Goal: Task Accomplishment & Management: Use online tool/utility

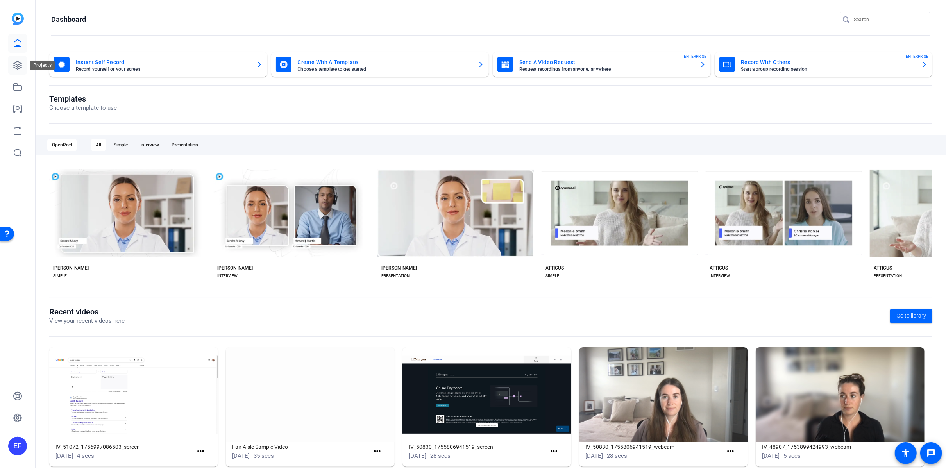
click at [15, 66] on icon at bounding box center [18, 65] width 8 height 8
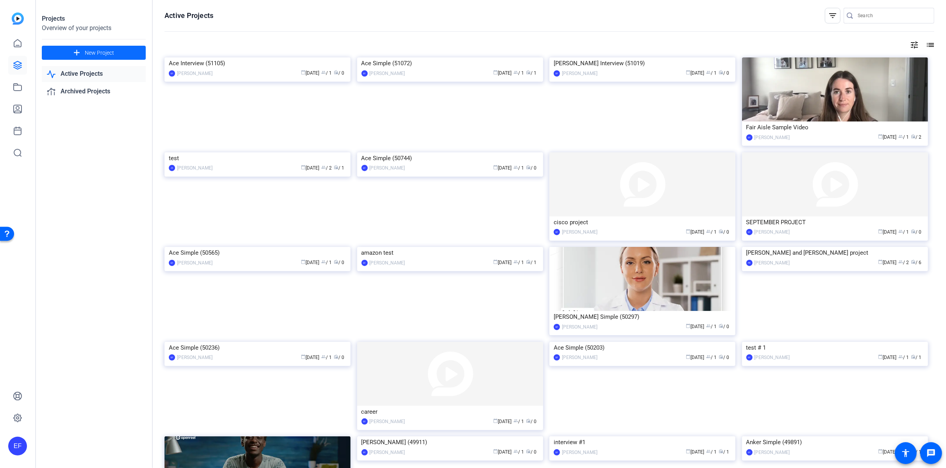
click at [125, 55] on span at bounding box center [94, 52] width 104 height 19
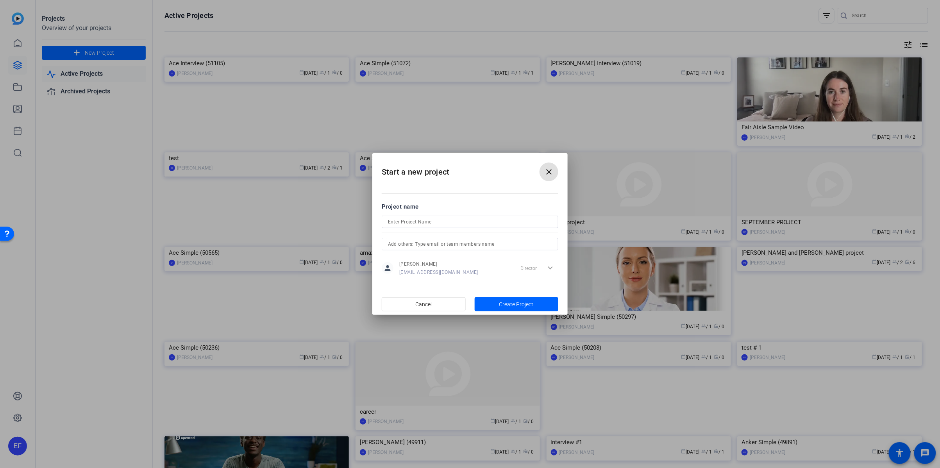
click at [440, 226] on input at bounding box center [470, 221] width 164 height 9
type input "Q3 Updates"
click at [534, 307] on span "button" at bounding box center [517, 304] width 84 height 19
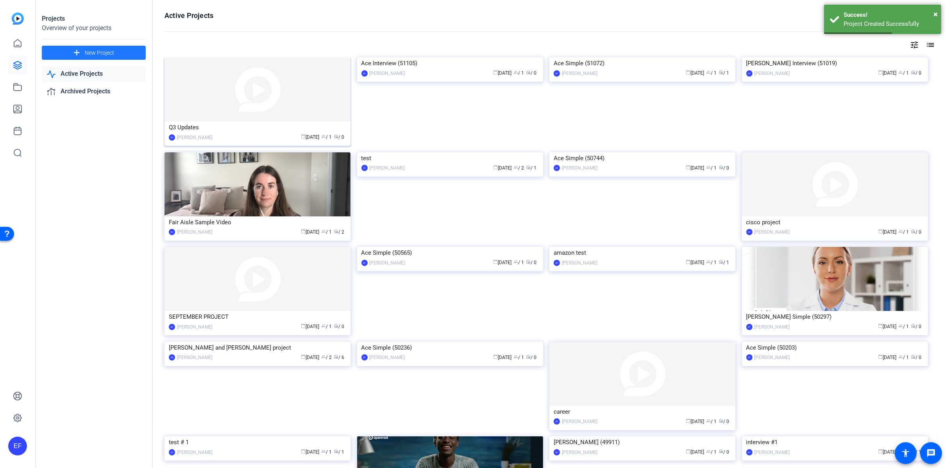
click at [213, 111] on img at bounding box center [257, 89] width 186 height 64
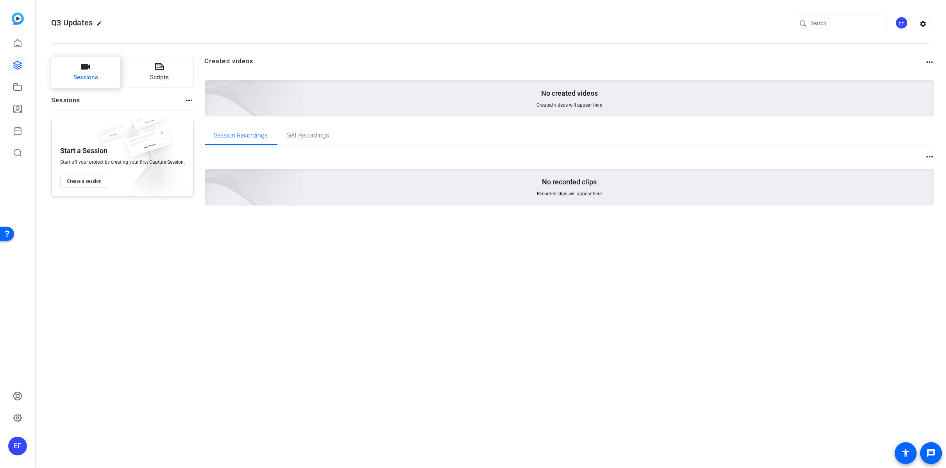
click at [105, 76] on button "Sessions" at bounding box center [85, 72] width 69 height 31
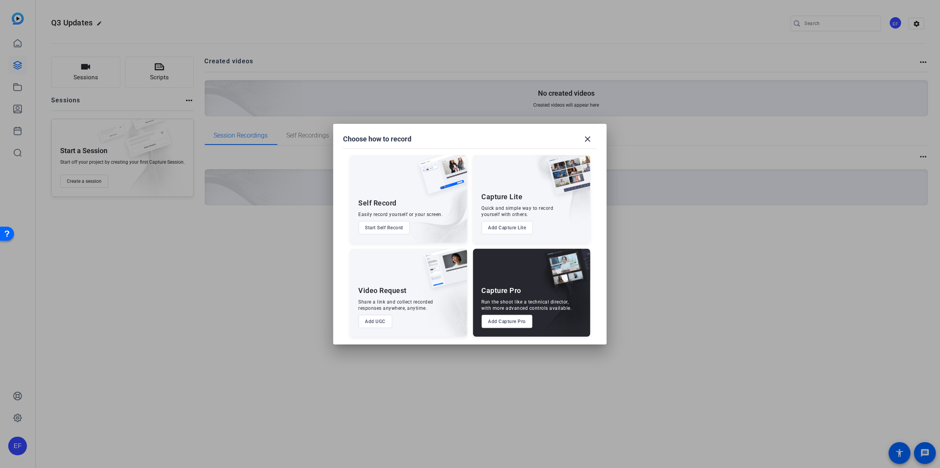
click at [517, 321] on button "Add Capture Pro" at bounding box center [507, 321] width 51 height 13
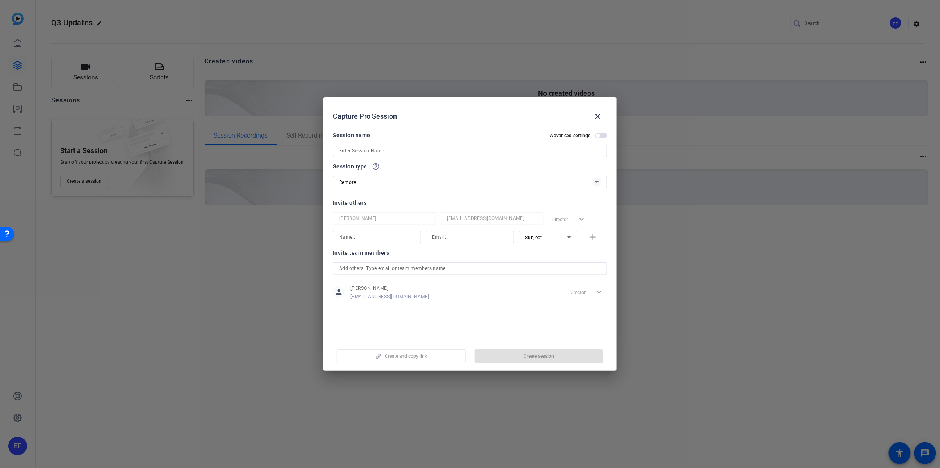
click at [362, 152] on input at bounding box center [470, 150] width 262 height 9
type input "interview with [PERSON_NAME]"
click at [518, 355] on span "button" at bounding box center [539, 356] width 129 height 19
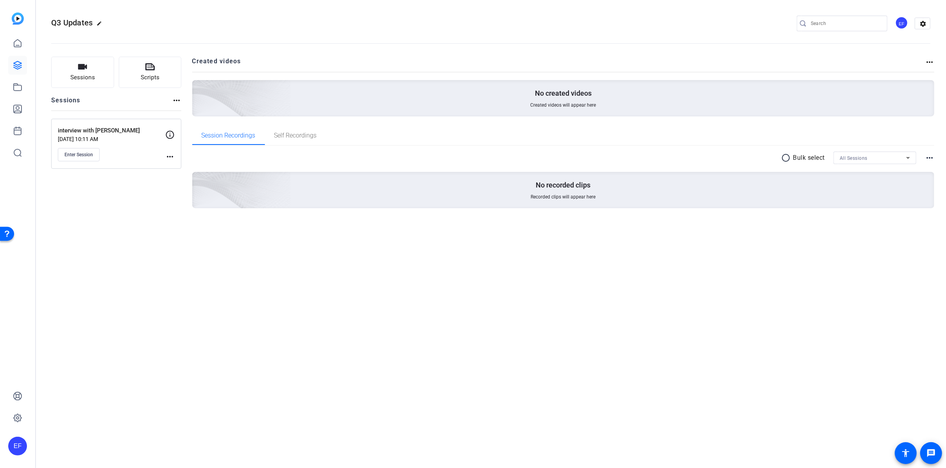
click at [172, 157] on mat-icon "more_horiz" at bounding box center [169, 156] width 9 height 9
click at [186, 166] on span "Edit Session" at bounding box center [189, 168] width 36 height 9
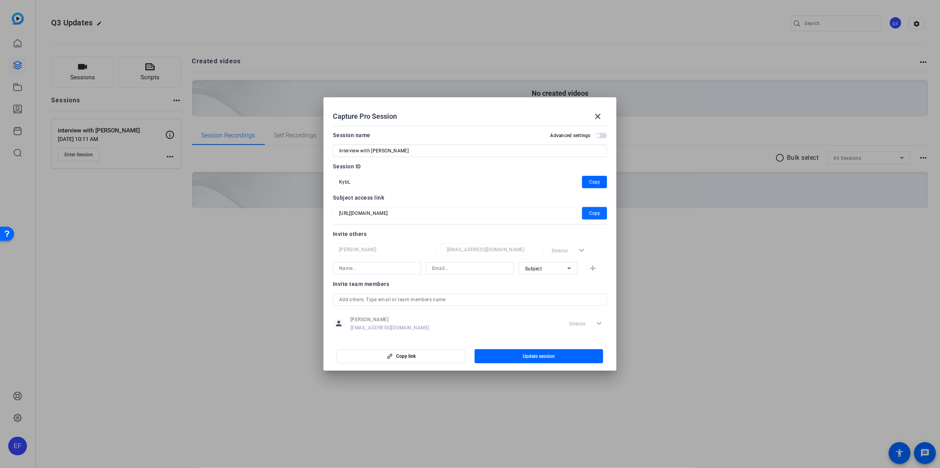
click at [591, 212] on span "Copy" at bounding box center [594, 213] width 11 height 9
click at [602, 117] on mat-icon "close" at bounding box center [597, 116] width 9 height 9
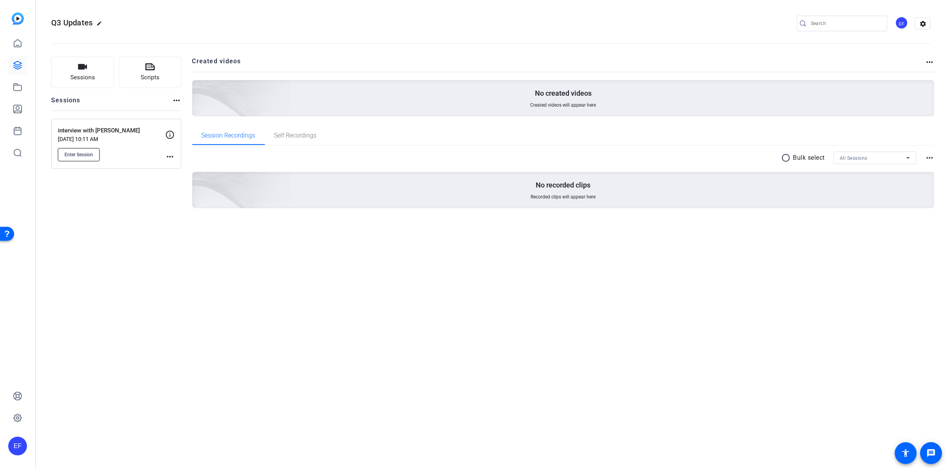
click at [76, 154] on span "Enter Session" at bounding box center [78, 155] width 29 height 6
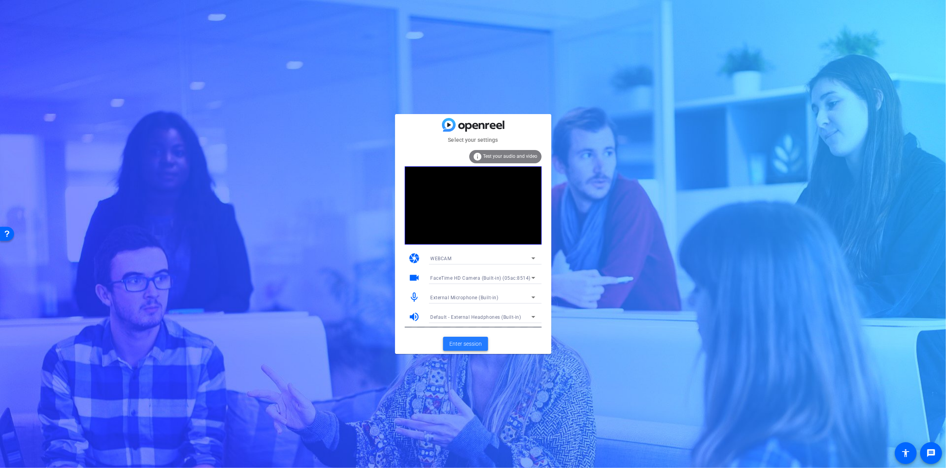
click at [461, 345] on span "Enter session" at bounding box center [465, 344] width 32 height 8
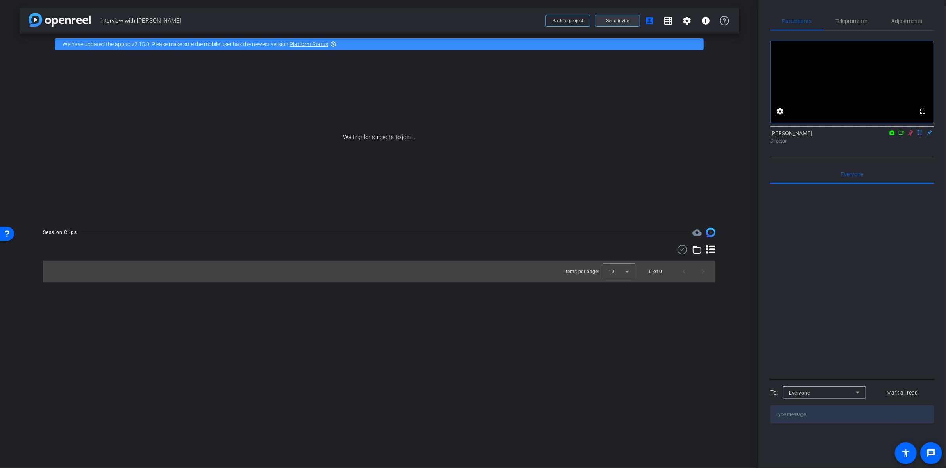
click at [617, 23] on span "Send invite" at bounding box center [617, 21] width 23 height 6
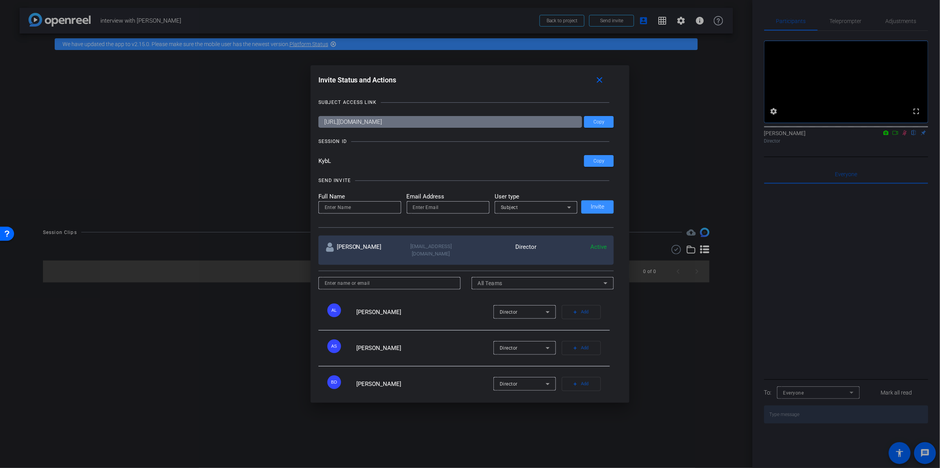
drag, startPoint x: 333, startPoint y: 164, endPoint x: 304, endPoint y: 162, distance: 29.8
click at [304, 162] on div "Invite Status and Actions close SUBJECT ACCESS LINK https://capture.openreel.co…" at bounding box center [470, 234] width 940 height 468
click at [375, 159] on input "KybL" at bounding box center [451, 161] width 266 height 12
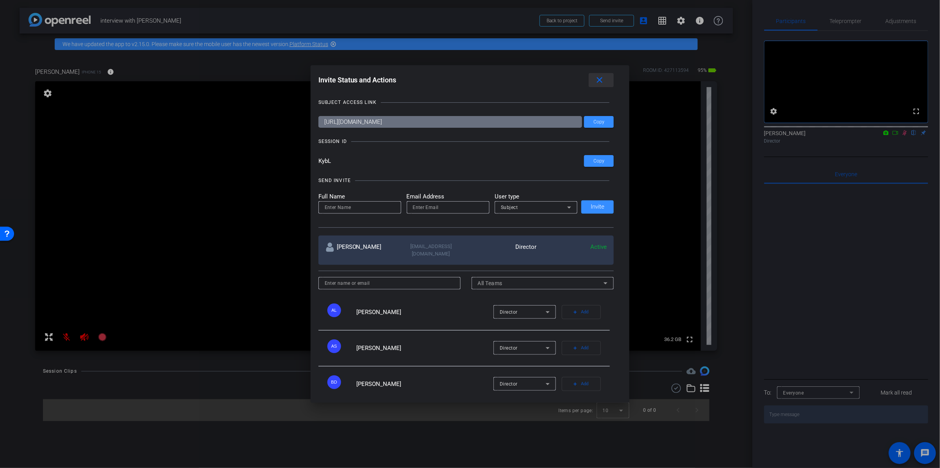
click at [604, 78] on mat-icon "close" at bounding box center [600, 80] width 10 height 10
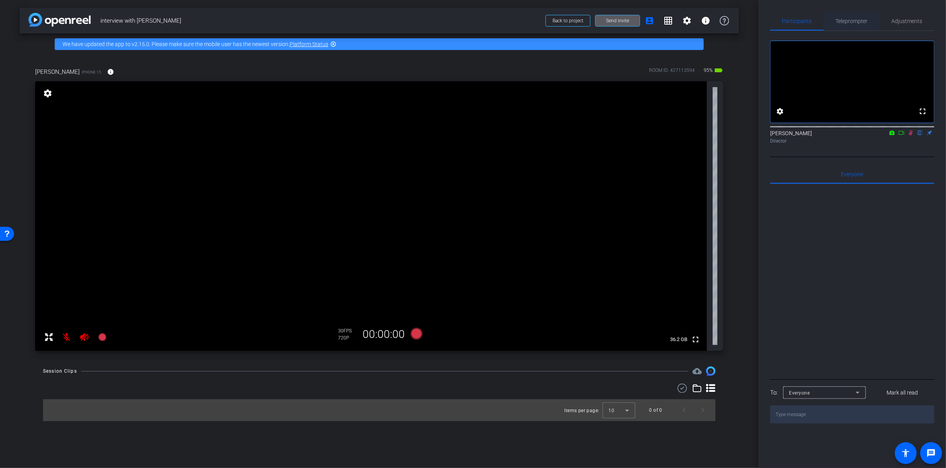
click at [855, 16] on span "Teleprompter" at bounding box center [852, 21] width 32 height 19
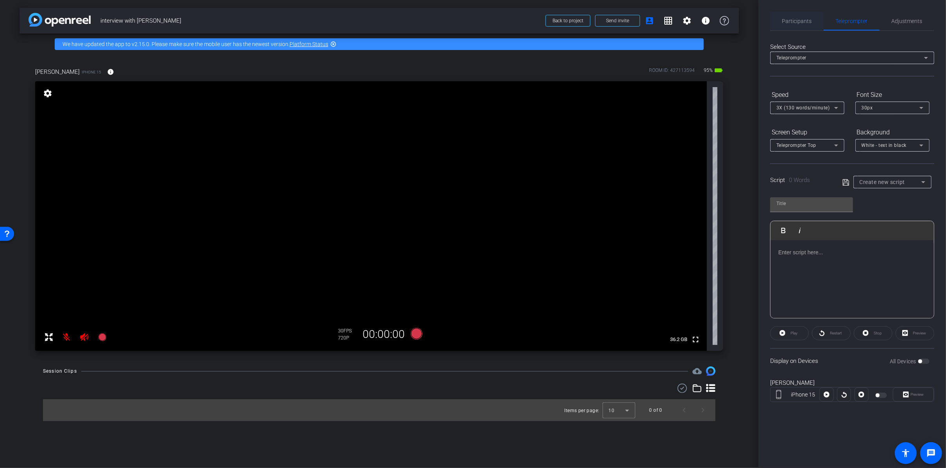
click at [795, 20] on span "Participants" at bounding box center [797, 20] width 30 height 5
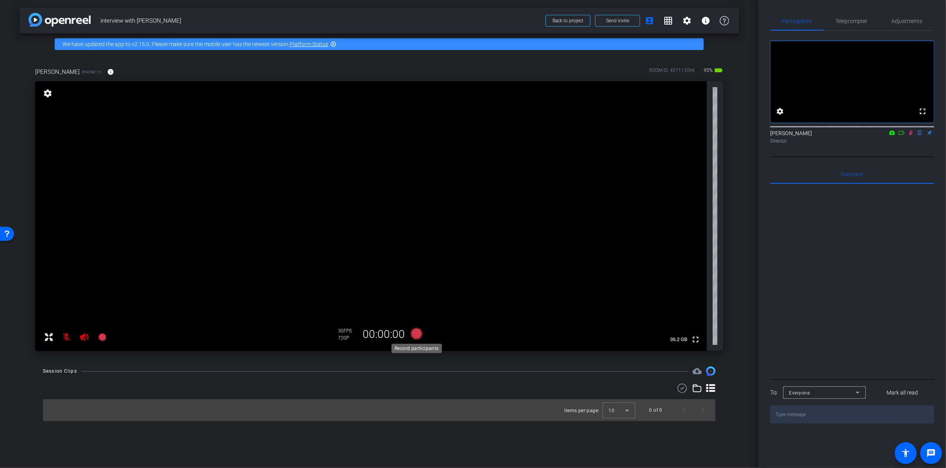
click at [415, 328] on icon at bounding box center [416, 334] width 19 height 14
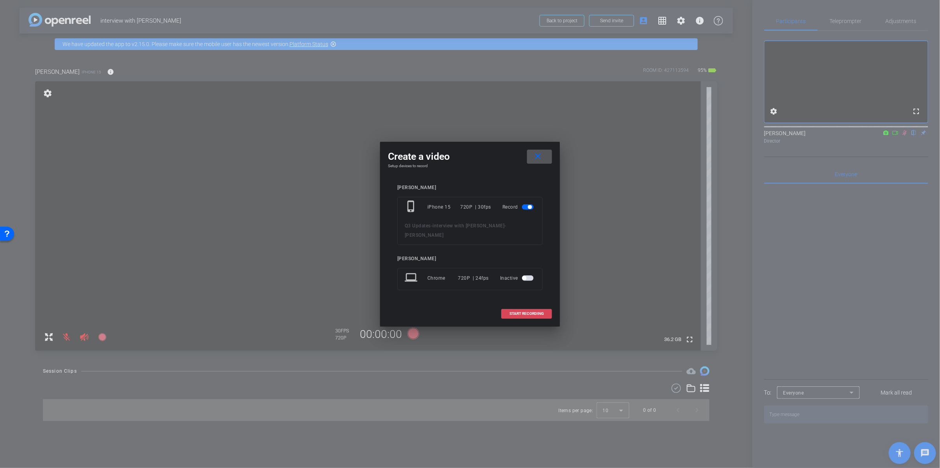
click at [532, 312] on span "START RECORDING" at bounding box center [526, 314] width 34 height 4
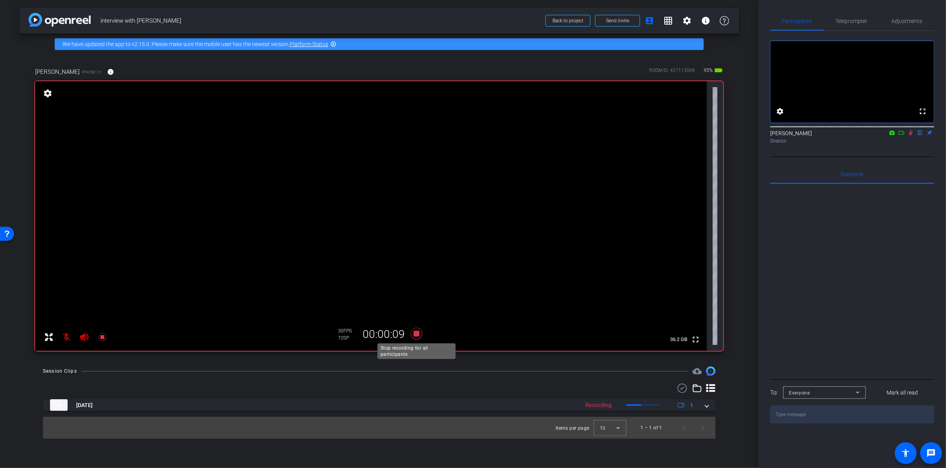
click at [415, 332] on icon at bounding box center [416, 334] width 12 height 12
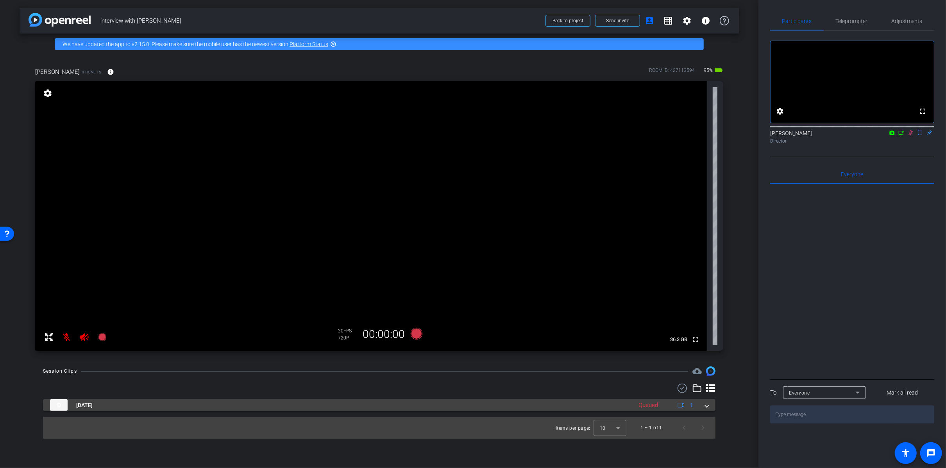
click at [706, 406] on span at bounding box center [706, 405] width 3 height 8
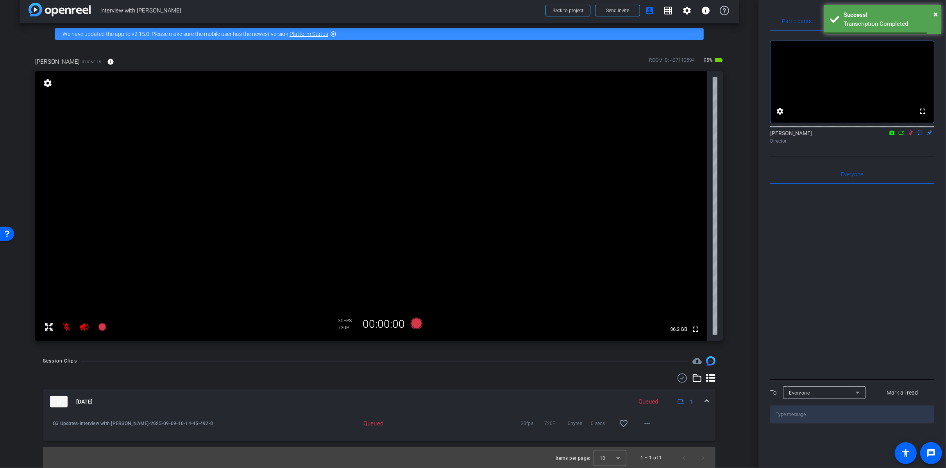
scroll to position [11, 0]
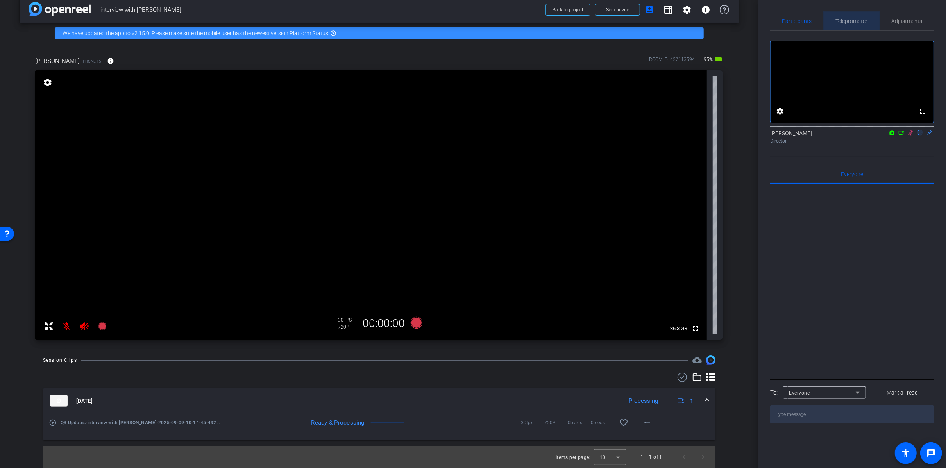
click at [846, 16] on span "Teleprompter" at bounding box center [852, 21] width 32 height 19
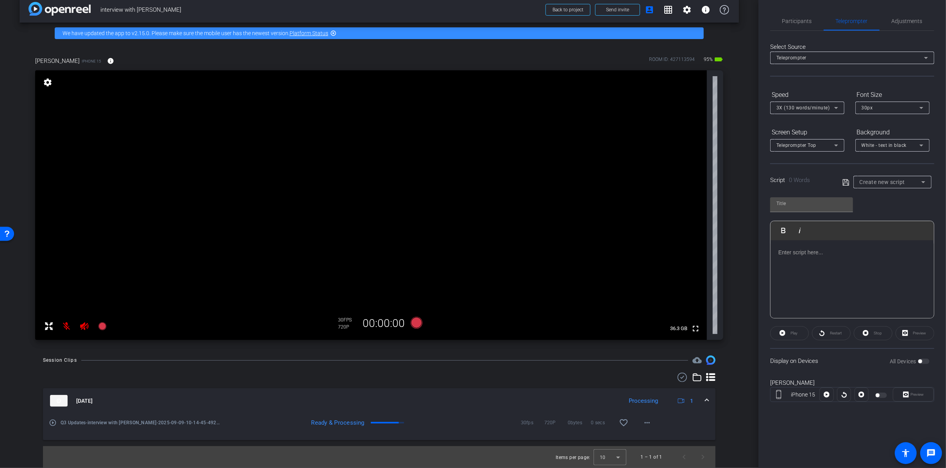
click at [827, 61] on div "Teleprompter" at bounding box center [850, 58] width 148 height 10
click at [794, 264] on div at bounding box center [473, 234] width 946 height 468
click at [808, 200] on input "text" at bounding box center [811, 203] width 70 height 9
type input "TEST SCRIPT"
click at [852, 272] on div at bounding box center [851, 279] width 163 height 78
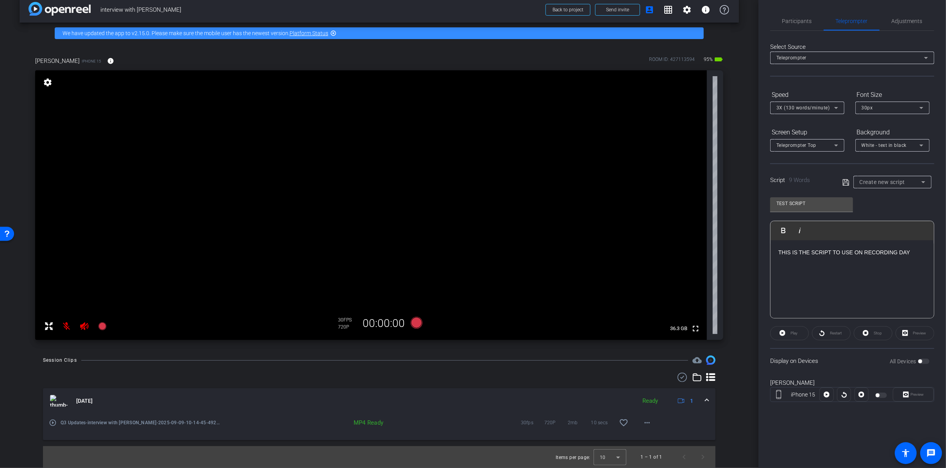
click at [920, 334] on div "Preview" at bounding box center [914, 333] width 39 height 14
click at [919, 334] on div "Preview" at bounding box center [914, 333] width 39 height 14
drag, startPoint x: 833, startPoint y: 204, endPoint x: 886, endPoint y: 193, distance: 53.8
click at [833, 204] on input "TEST SCRIPT" at bounding box center [811, 203] width 70 height 9
click at [909, 181] on div "Create new script" at bounding box center [890, 181] width 62 height 9
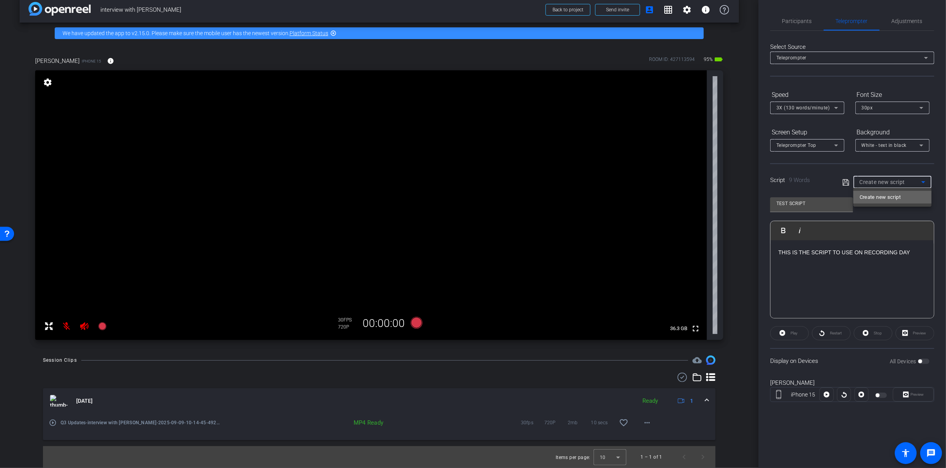
click at [902, 194] on mat-option "Create new script" at bounding box center [892, 197] width 78 height 12
click at [807, 197] on div "TEST SCRIPT" at bounding box center [811, 203] width 70 height 12
click at [837, 271] on div "THIS IS THE SCRIPT TO USE ON RECORDING DAY" at bounding box center [851, 279] width 163 height 78
click at [846, 182] on icon at bounding box center [845, 182] width 7 height 9
click at [912, 19] on span "Adjustments" at bounding box center [906, 20] width 31 height 5
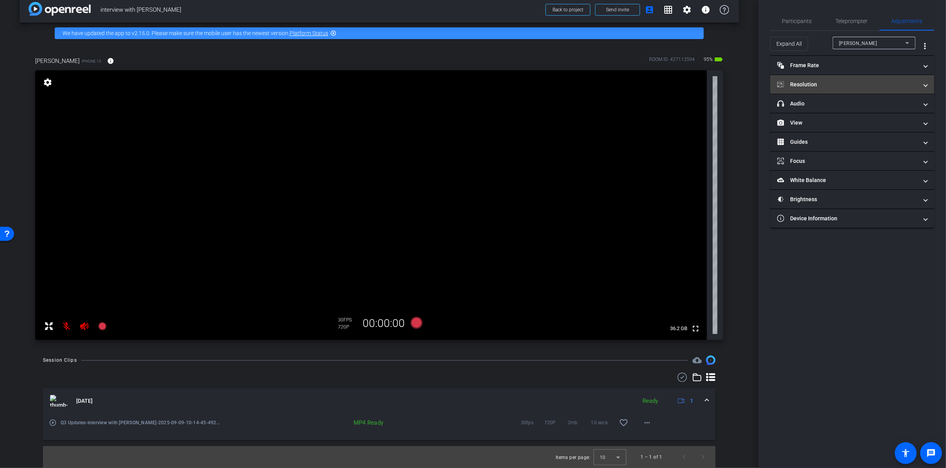
click at [889, 79] on mat-expansion-panel-header "Resolution" at bounding box center [852, 84] width 164 height 19
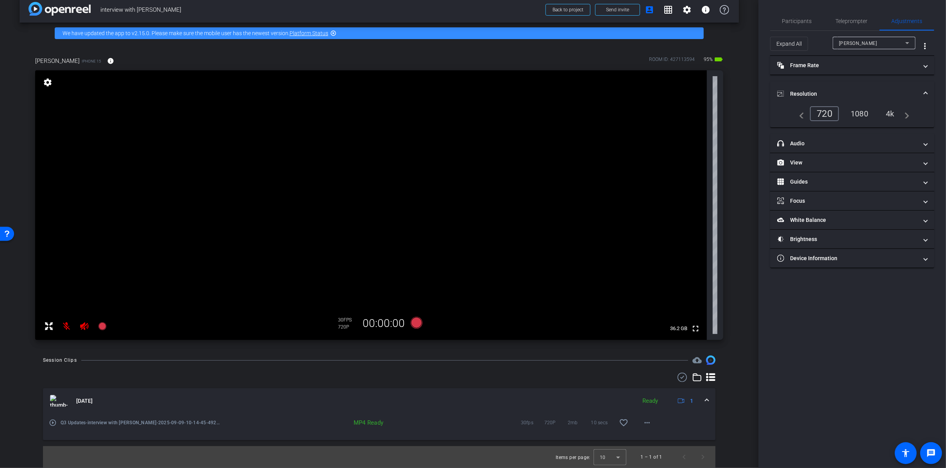
click at [887, 116] on div "4k" at bounding box center [890, 113] width 20 height 13
click at [859, 116] on div "1080" at bounding box center [855, 113] width 29 height 13
click at [826, 71] on mat-expansion-panel-header "Frame Rate Frame Rate" at bounding box center [852, 65] width 164 height 19
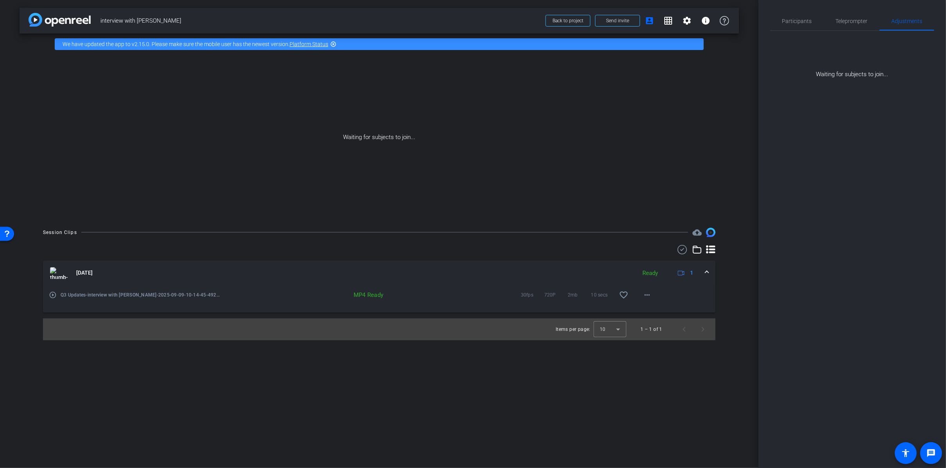
scroll to position [0, 0]
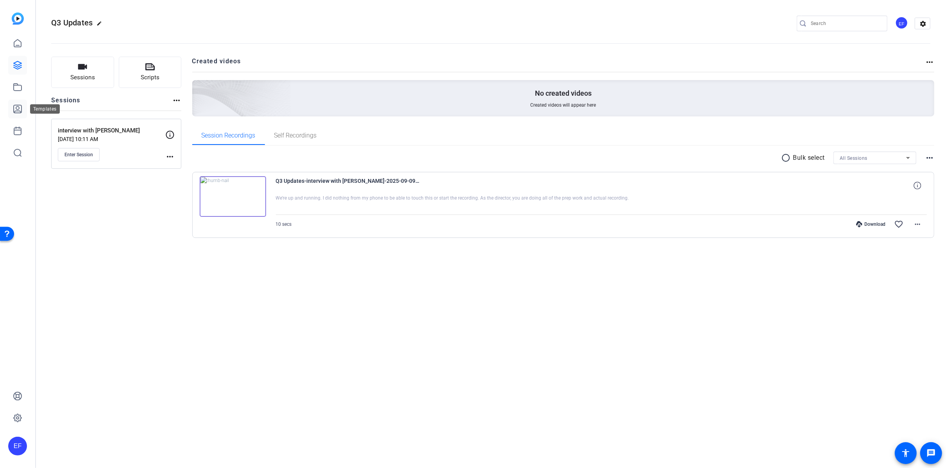
click at [16, 106] on icon at bounding box center [18, 109] width 8 height 8
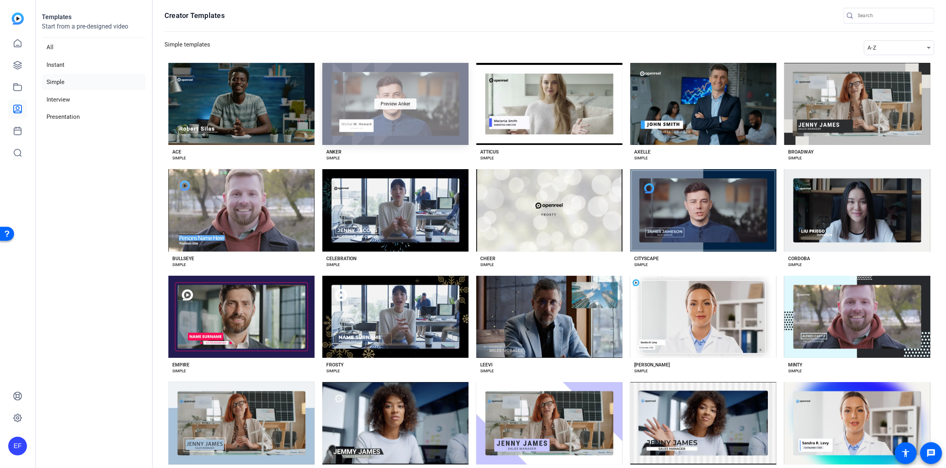
click at [403, 100] on div "Preview Anker" at bounding box center [395, 103] width 42 height 11
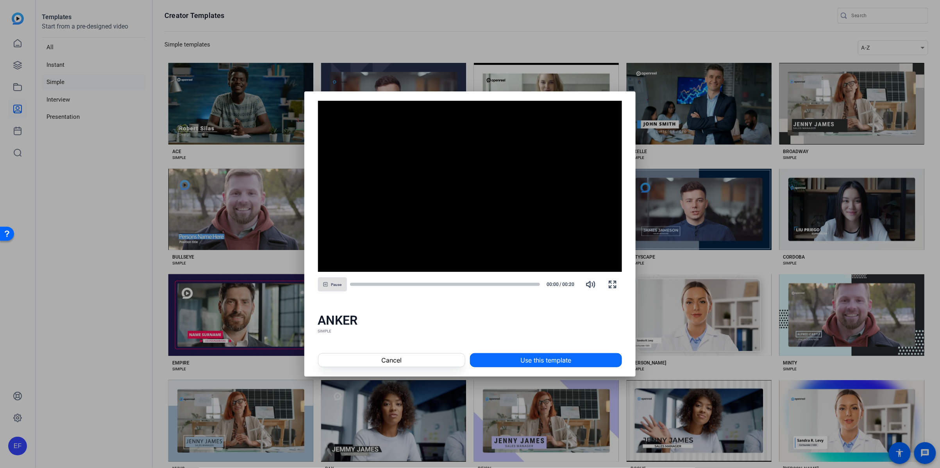
click at [502, 359] on span at bounding box center [545, 360] width 151 height 19
